Goal: Task Accomplishment & Management: Manage account settings

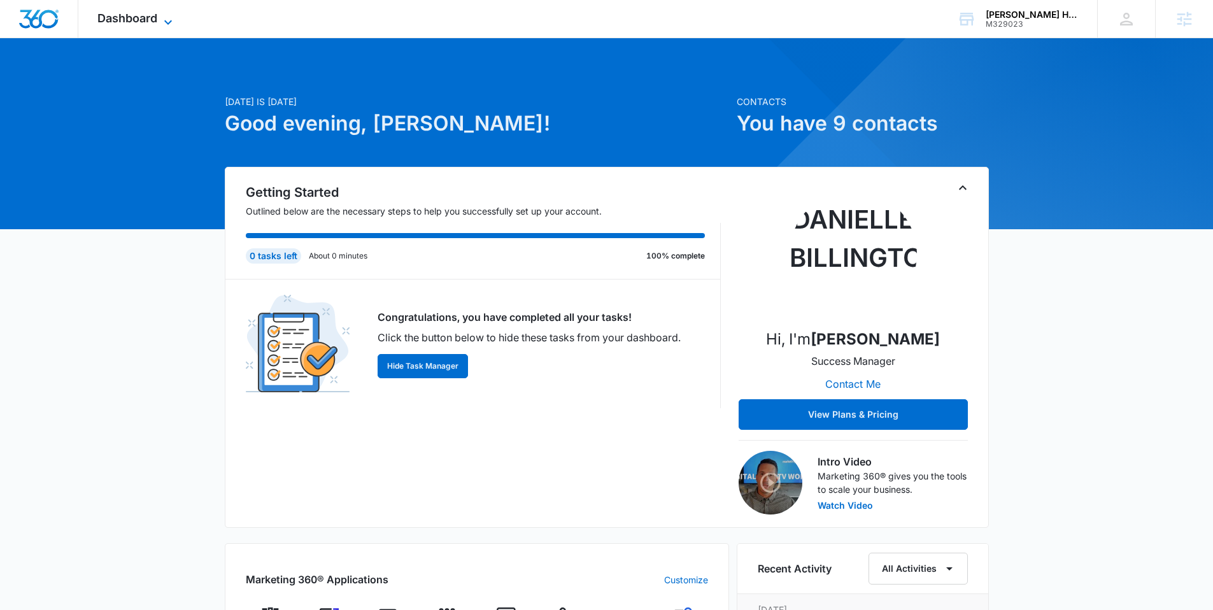
click at [157, 20] on span "Dashboard" at bounding box center [127, 17] width 60 height 13
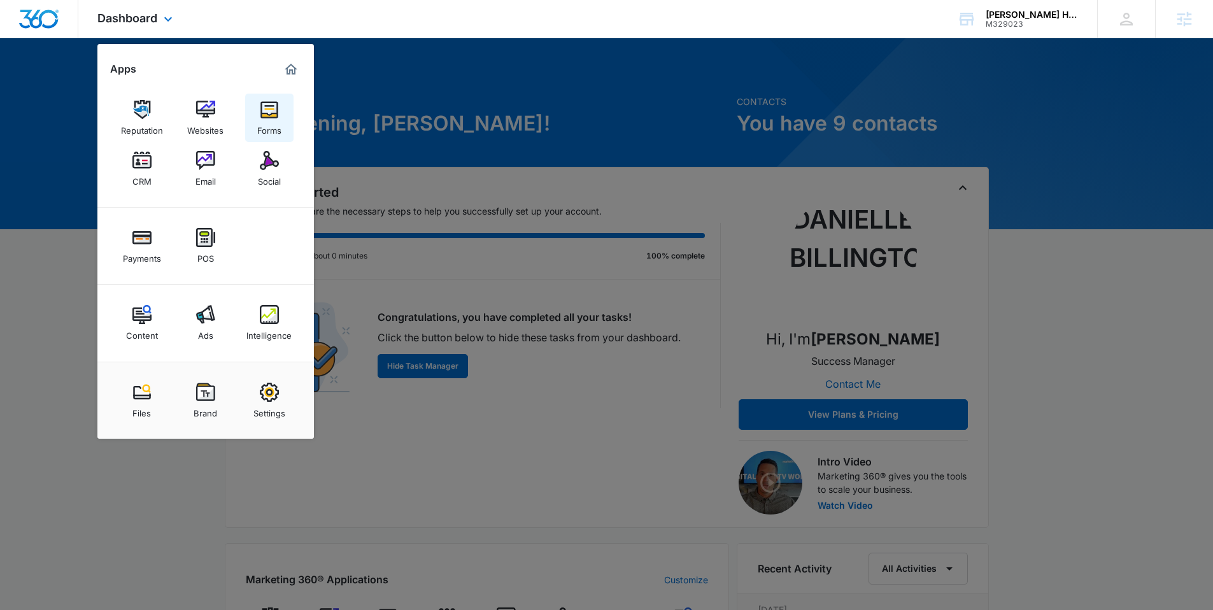
click at [271, 109] on img at bounding box center [269, 109] width 19 height 19
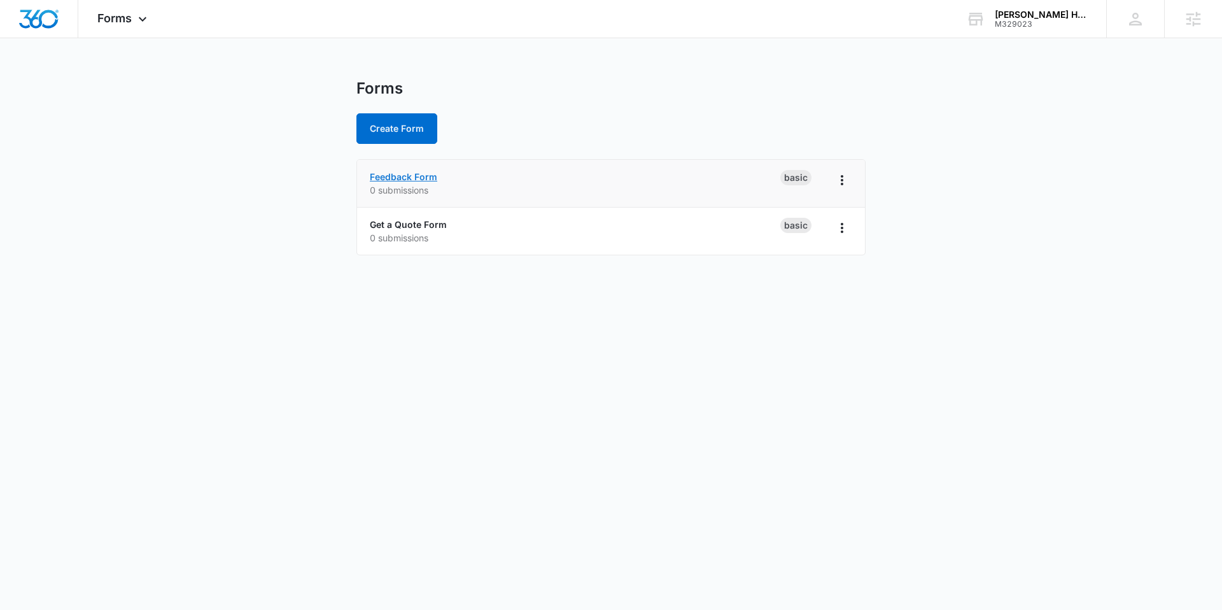
click at [407, 177] on link "Feedback Form" at bounding box center [403, 176] width 67 height 11
click at [412, 223] on link "Get a Quote Form" at bounding box center [408, 224] width 77 height 11
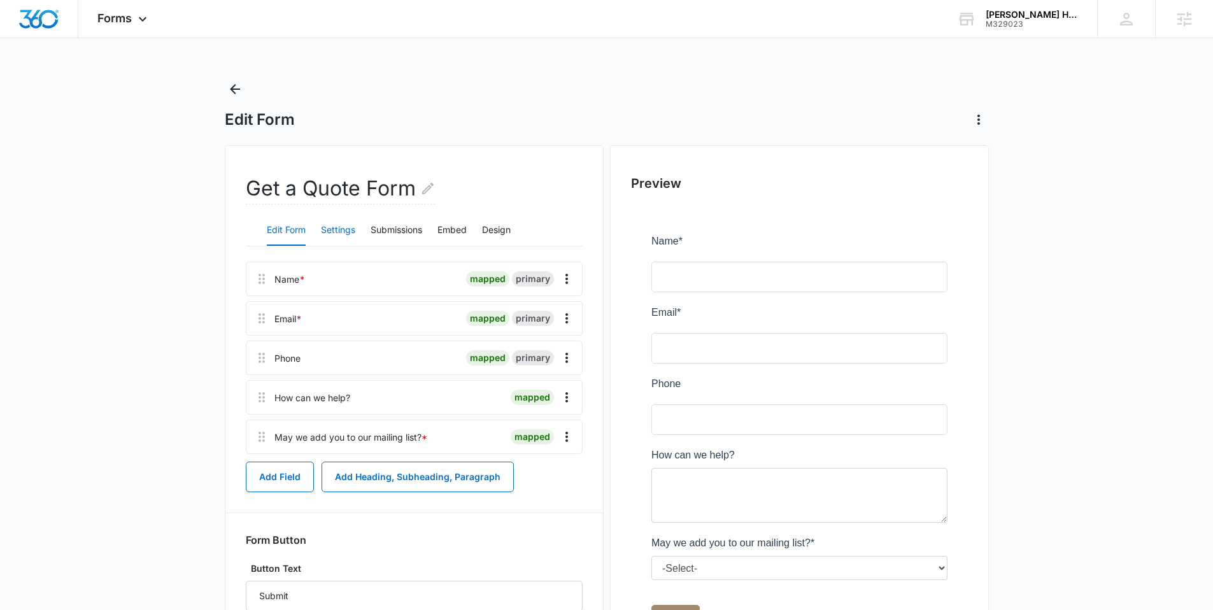
click at [344, 234] on button "Settings" at bounding box center [338, 230] width 34 height 31
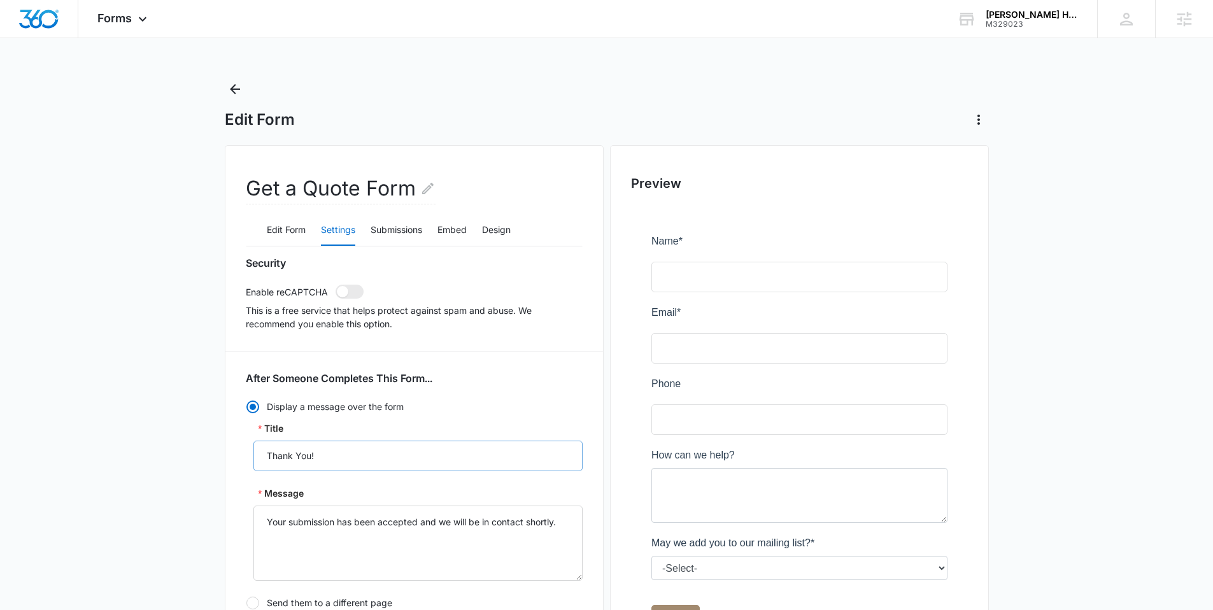
scroll to position [129, 0]
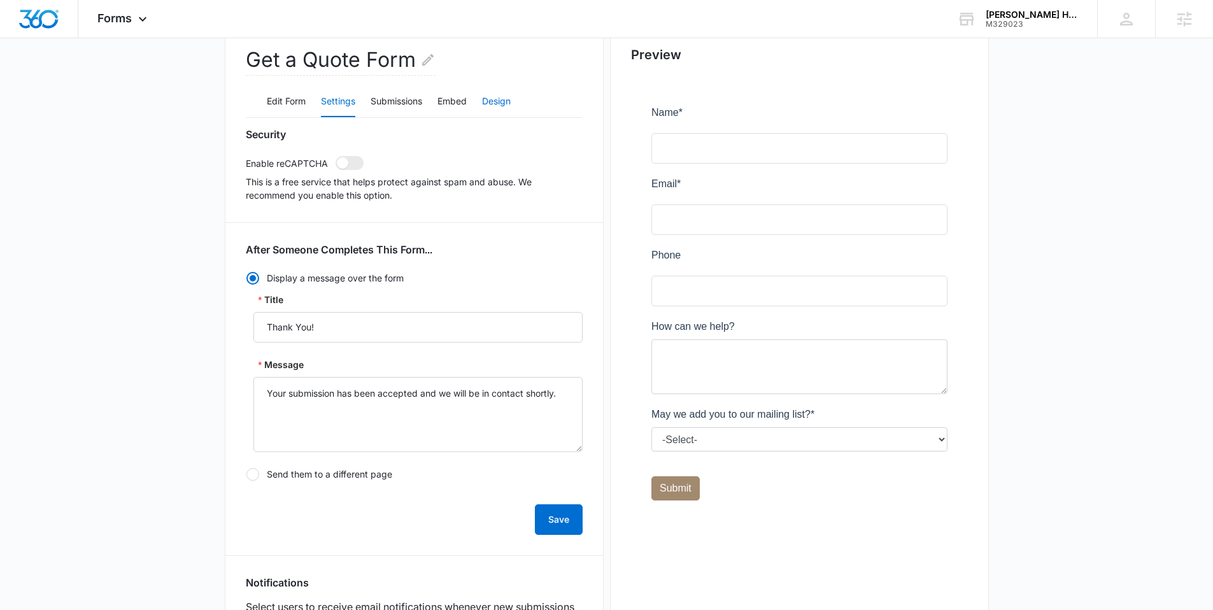
click at [493, 102] on button "Design" at bounding box center [496, 102] width 29 height 31
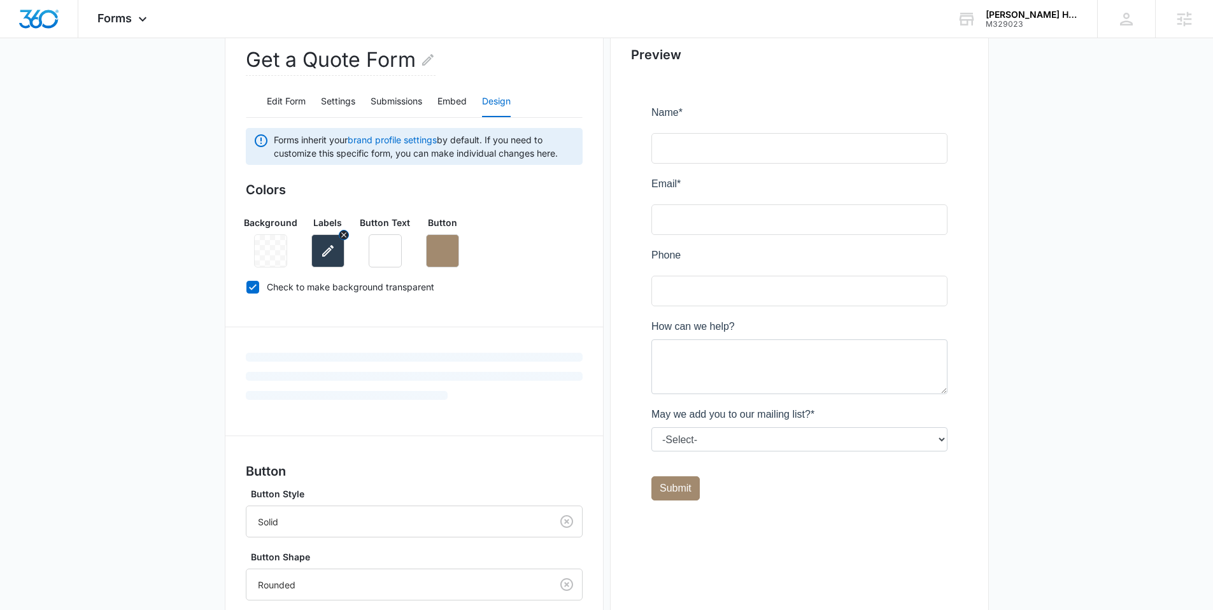
click at [332, 254] on icon "button" at bounding box center [327, 250] width 15 height 15
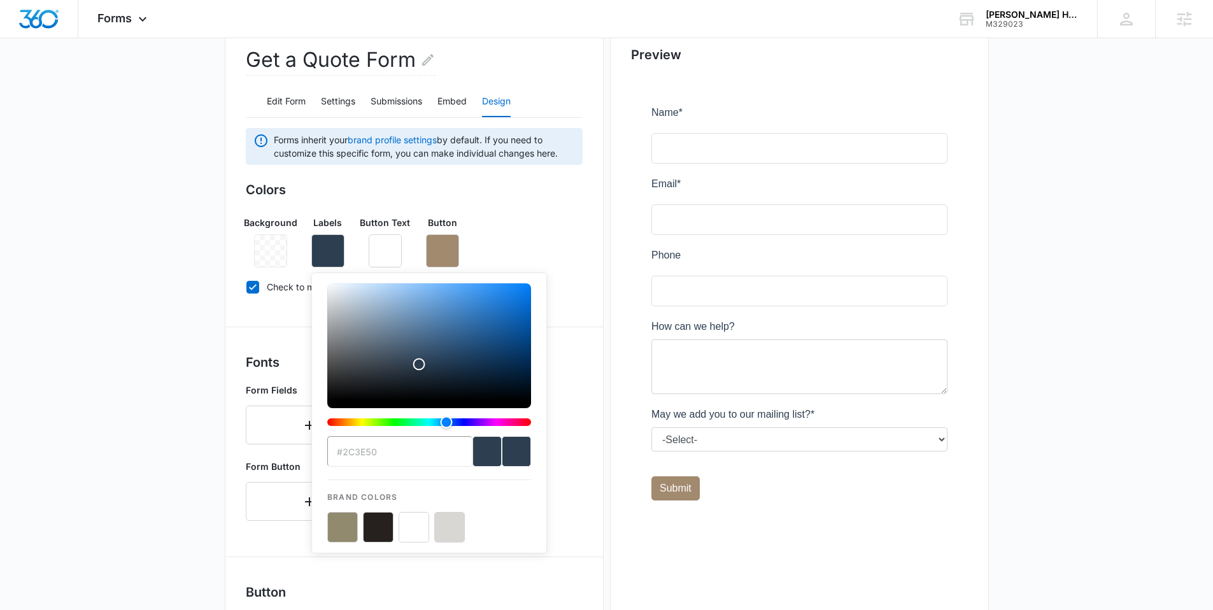
click at [445, 535] on button "color-picker-container" at bounding box center [449, 527] width 31 height 31
type input "#D9D7D3"
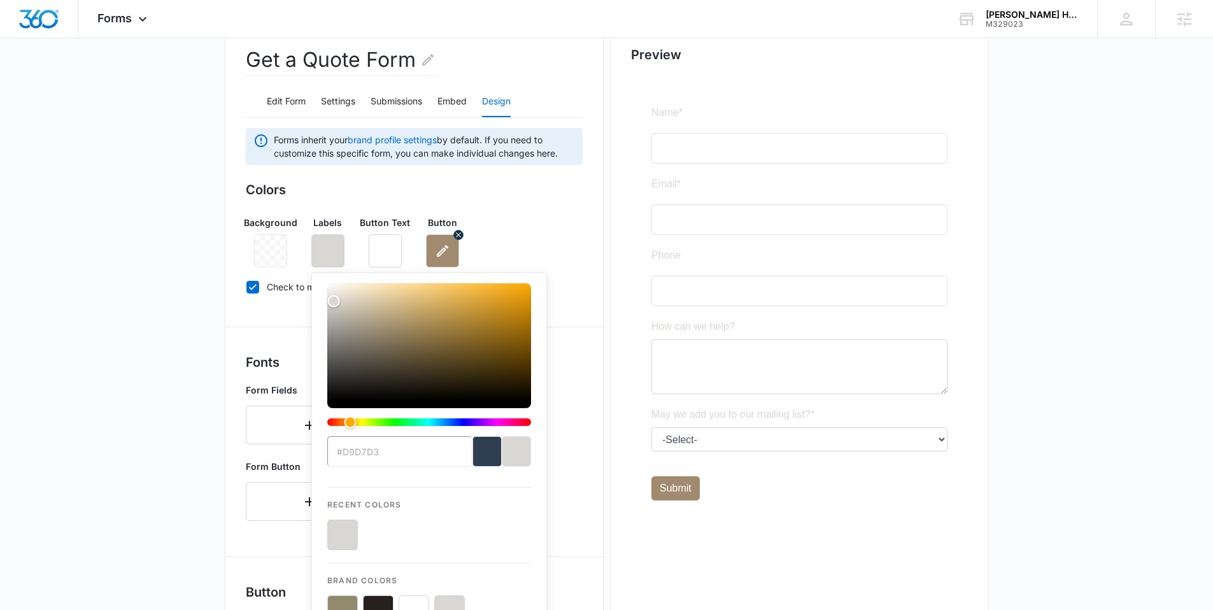
click at [447, 250] on icon "button" at bounding box center [442, 250] width 15 height 15
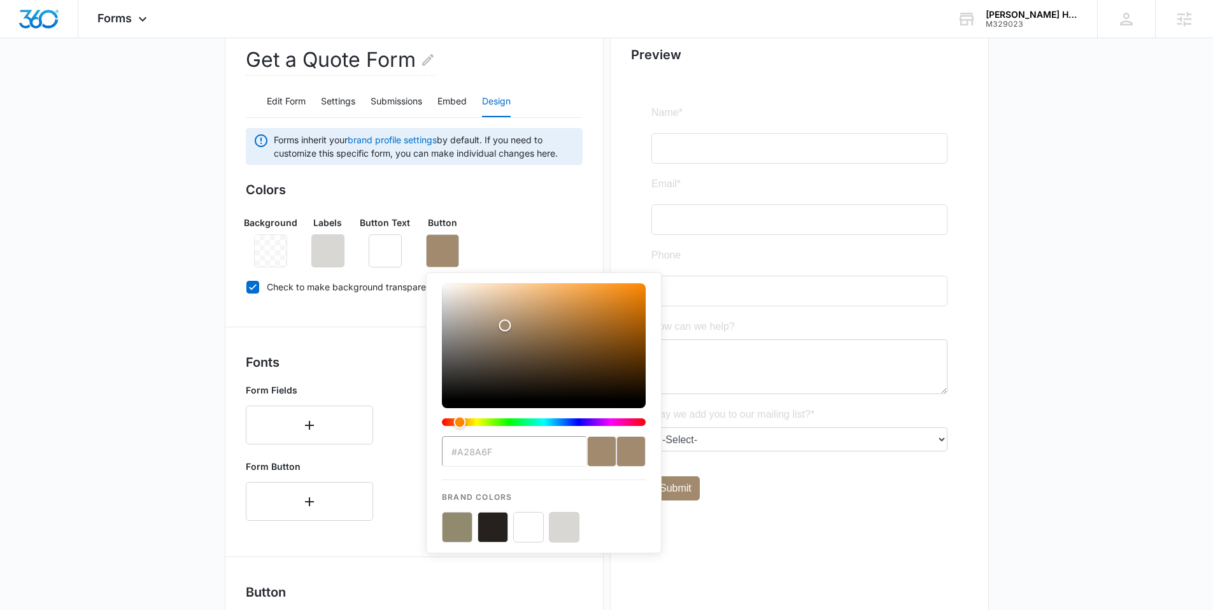
click at [453, 528] on button "color-picker-container" at bounding box center [457, 527] width 31 height 31
type input "#918A6F"
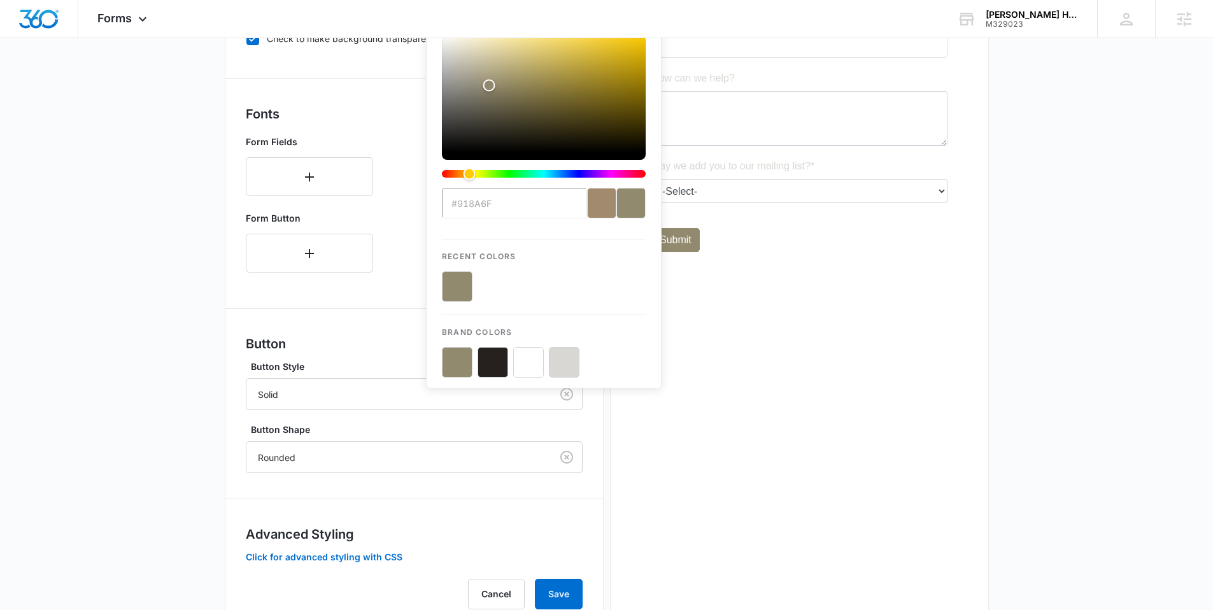
scroll to position [423, 0]
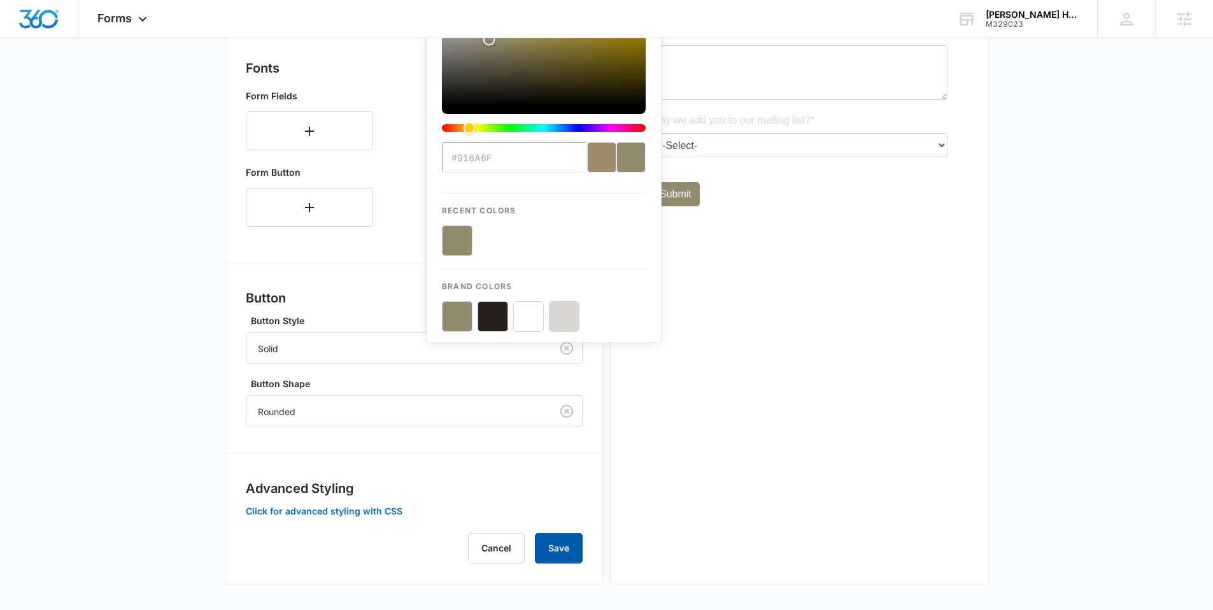
click at [572, 546] on button "Save" at bounding box center [559, 548] width 48 height 31
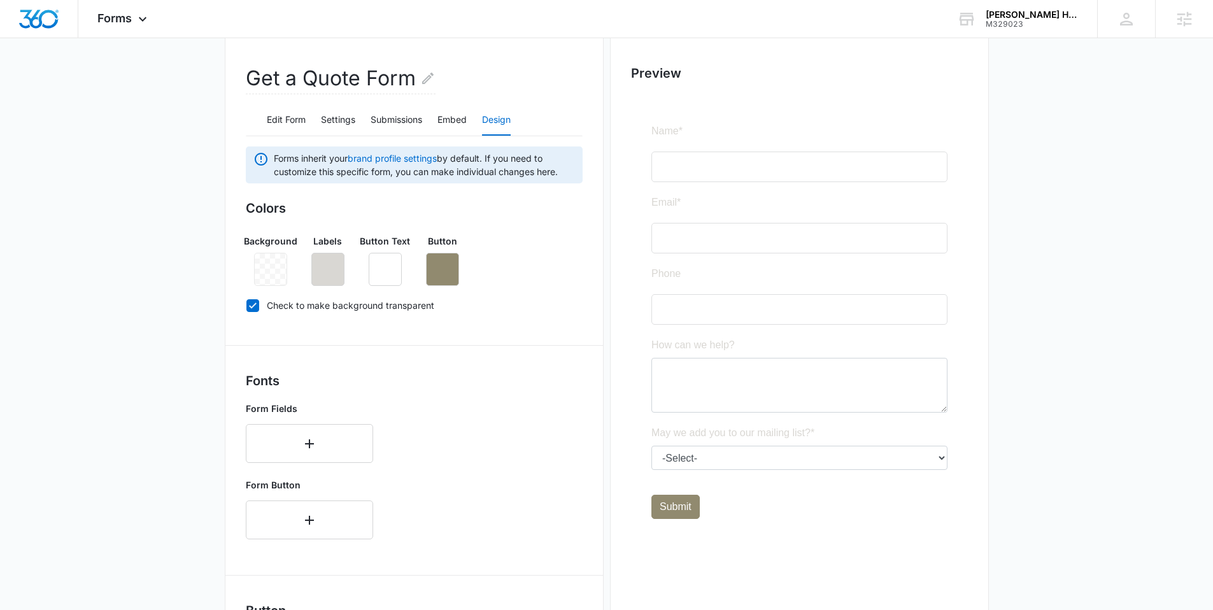
scroll to position [92, 0]
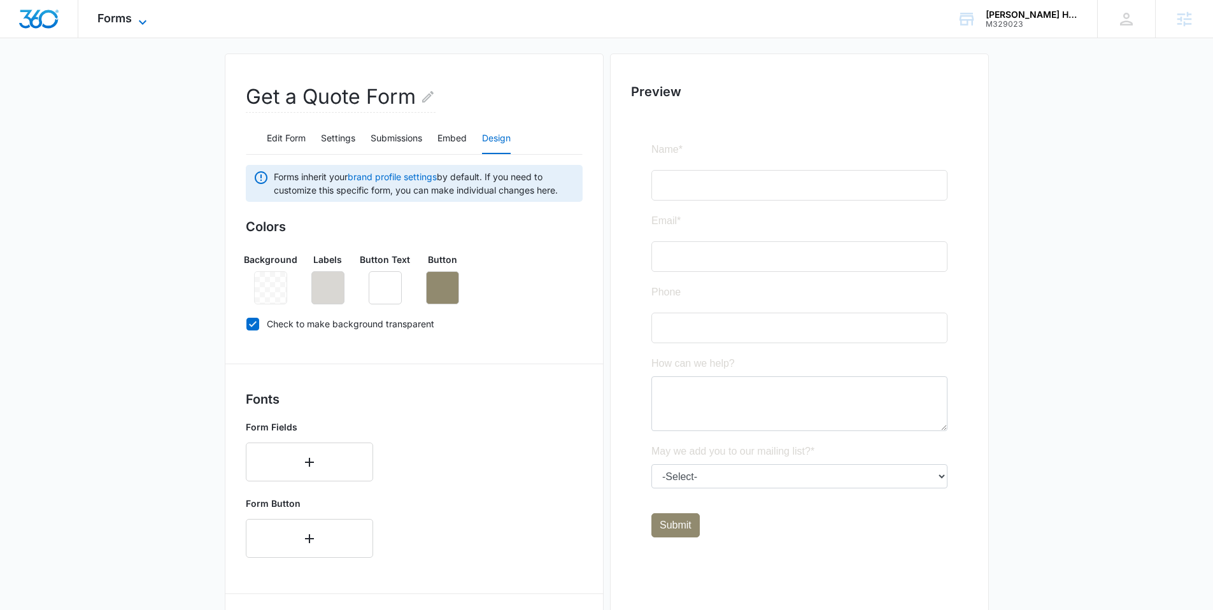
click at [144, 25] on icon at bounding box center [142, 22] width 15 height 15
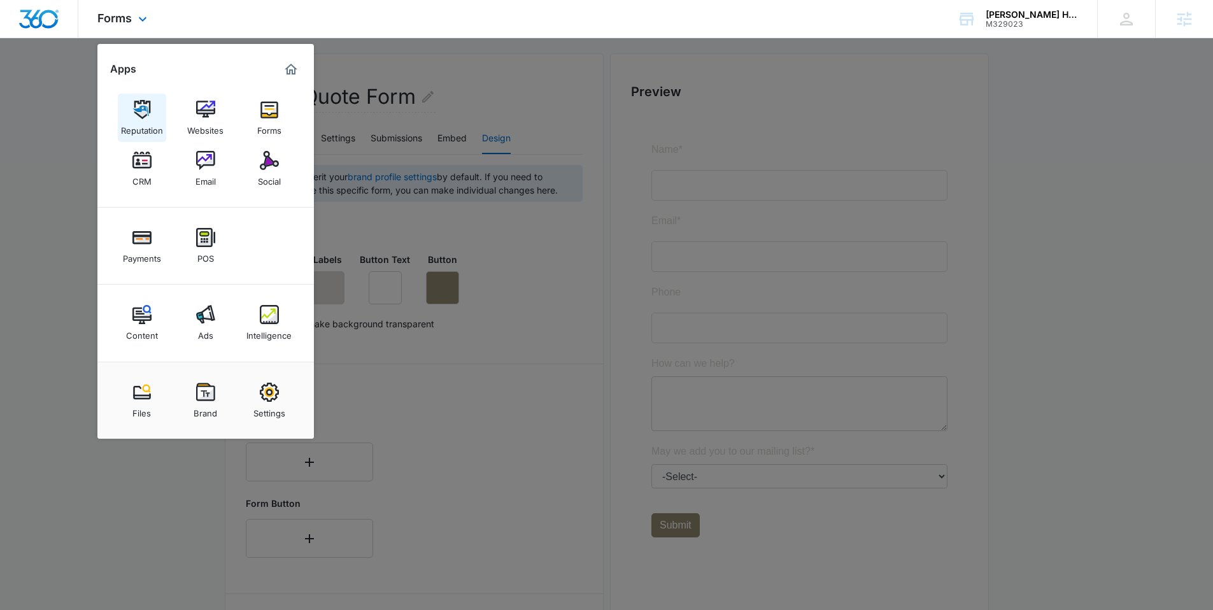
click at [152, 116] on link "Reputation" at bounding box center [142, 118] width 48 height 48
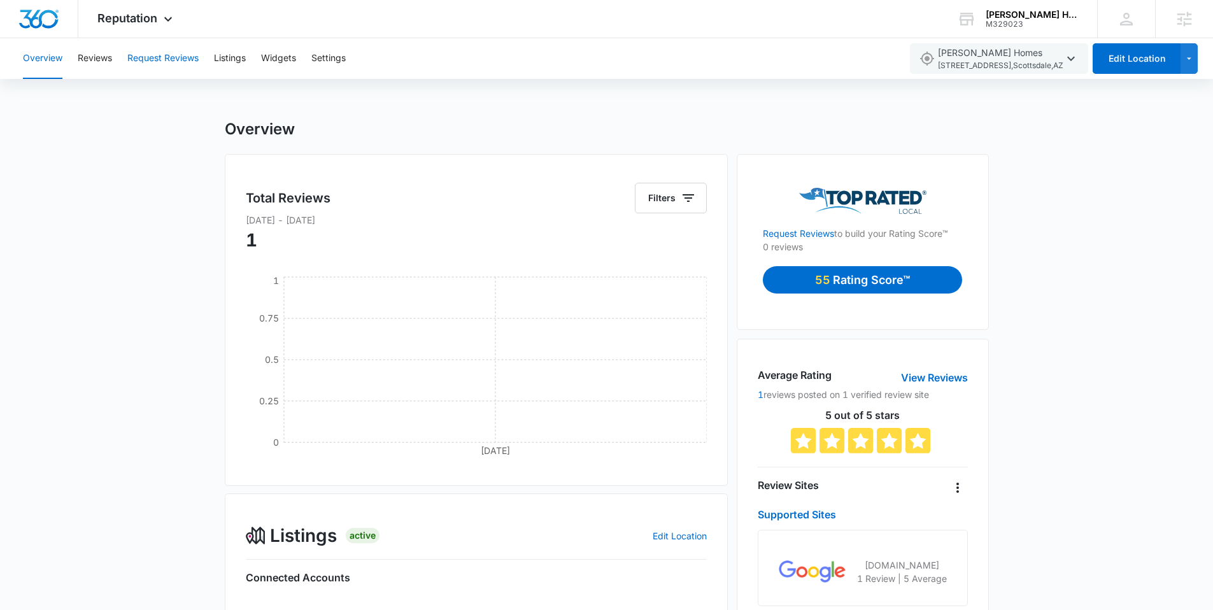
click at [170, 66] on button "Request Reviews" at bounding box center [162, 58] width 71 height 41
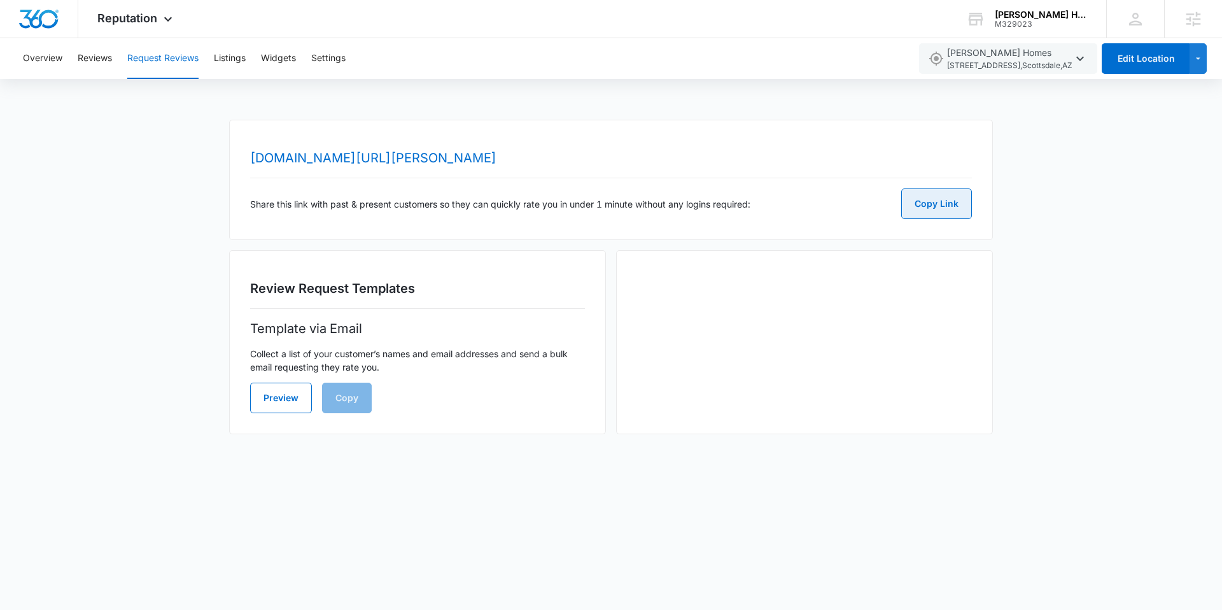
click at [942, 199] on button "Copy Link" at bounding box center [936, 203] width 71 height 31
